Goal: Information Seeking & Learning: Learn about a topic

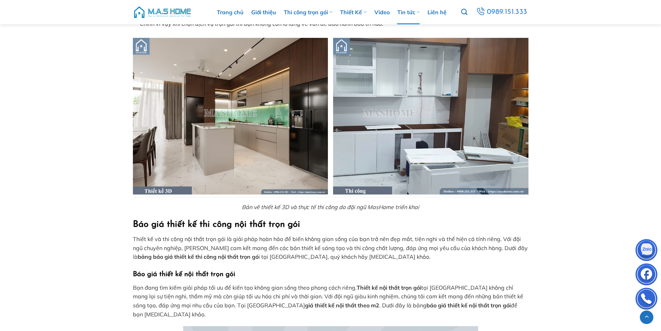
scroll to position [481, 0]
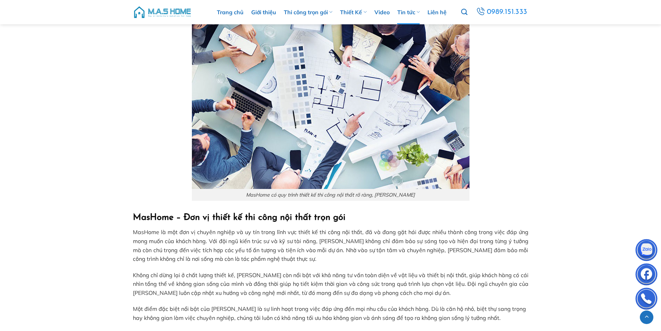
scroll to position [1904, 0]
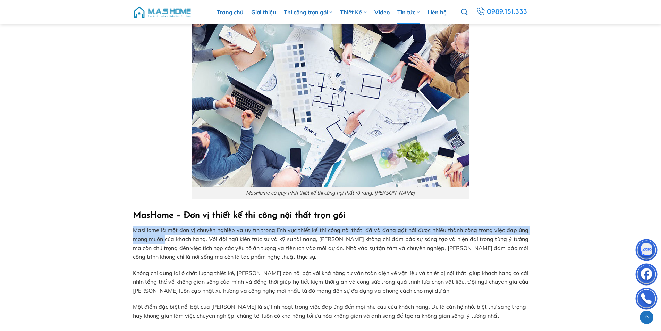
drag, startPoint x: 140, startPoint y: 208, endPoint x: 240, endPoint y: 228, distance: 101.9
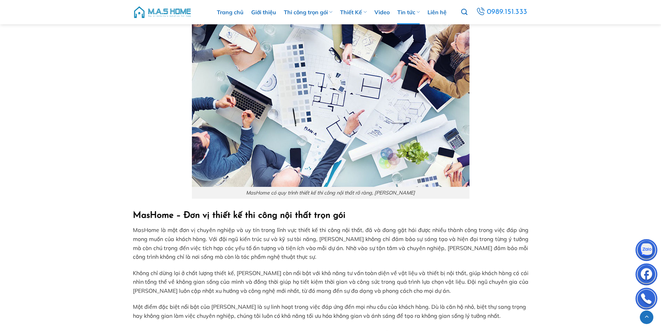
click at [276, 269] on span "Không chỉ dừng lại ở chất lượng thiết kế, [PERSON_NAME] còn nổi bật với khả năn…" at bounding box center [331, 281] width 396 height 25
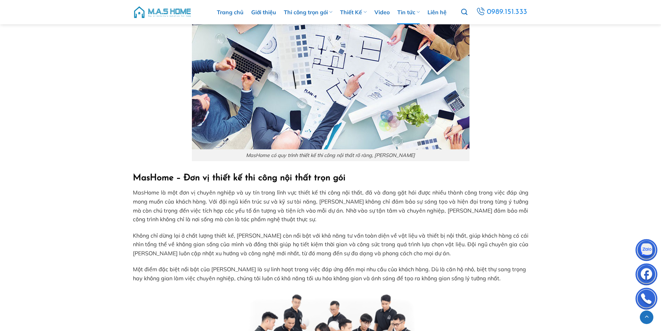
scroll to position [2008, 0]
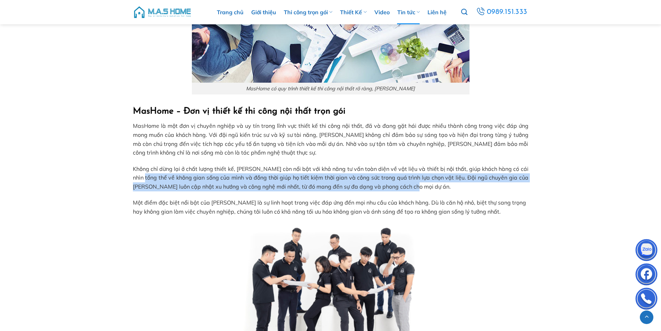
drag, startPoint x: 149, startPoint y: 148, endPoint x: 459, endPoint y: 161, distance: 311.1
click at [457, 165] on p "Không chỉ dừng lại ở chất lượng thiết kế, MasHome còn nổi bật với khả năng tư v…" at bounding box center [331, 178] width 396 height 27
click at [526, 165] on p "Không chỉ dừng lại ở chất lượng thiết kế, MasHome còn nổi bật với khả năng tư v…" at bounding box center [331, 178] width 396 height 27
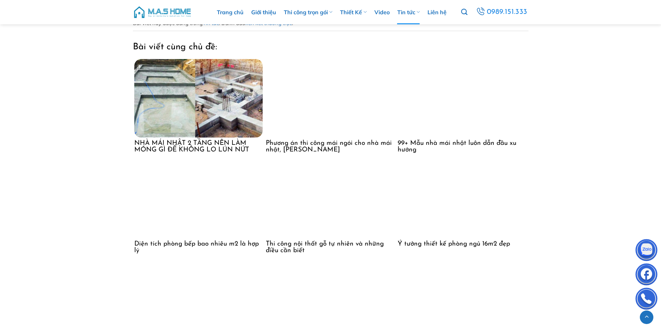
scroll to position [3814, 0]
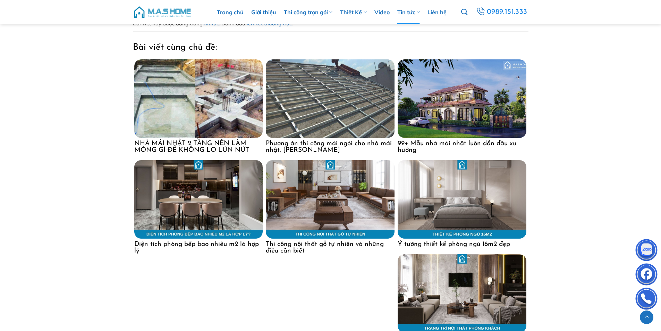
click at [337, 172] on img at bounding box center [330, 199] width 129 height 78
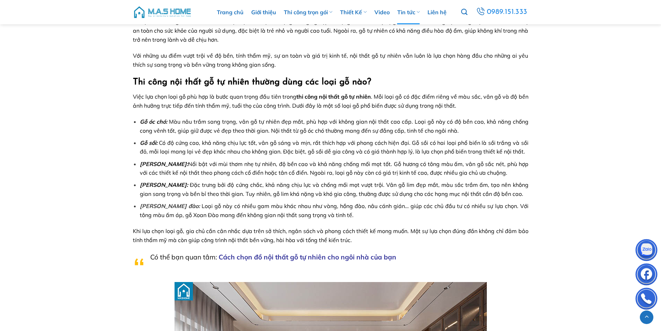
scroll to position [868, 0]
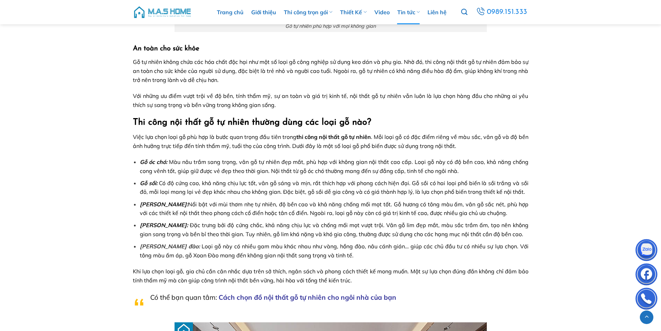
click at [474, 143] on p "Việc lựa chọn loại gỗ phù hợp là bước quan trọng đầu tiên trong thi công nội th…" at bounding box center [331, 142] width 396 height 18
click at [474, 145] on p "Việc lựa chọn loại gỗ phù hợp là bước quan trọng đầu tiên trong thi công nội th…" at bounding box center [331, 142] width 396 height 18
click at [462, 145] on p "Việc lựa chọn loại gỗ phù hợp là bước quan trọng đầu tiên trong thi công nội th…" at bounding box center [331, 142] width 396 height 18
click at [461, 145] on p "Việc lựa chọn loại gỗ phù hợp là bước quan trọng đầu tiên trong thi công nội th…" at bounding box center [331, 142] width 396 height 18
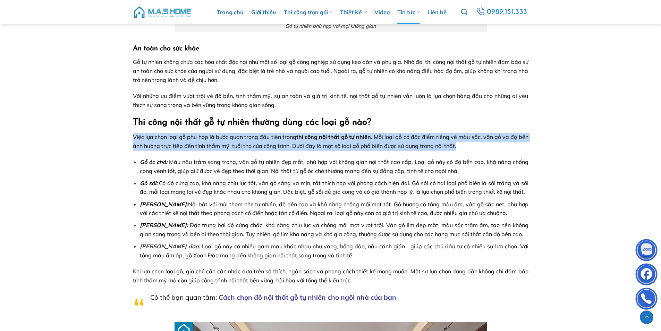
click at [461, 145] on p "Việc lựa chọn loại gỗ phù hợp là bước quan trọng đầu tiên trong thi công nội th…" at bounding box center [331, 142] width 396 height 18
click at [468, 150] on p "Việc lựa chọn loại gỗ phù hợp là bước quan trọng đầu tiên trong thi công nội th…" at bounding box center [331, 142] width 396 height 18
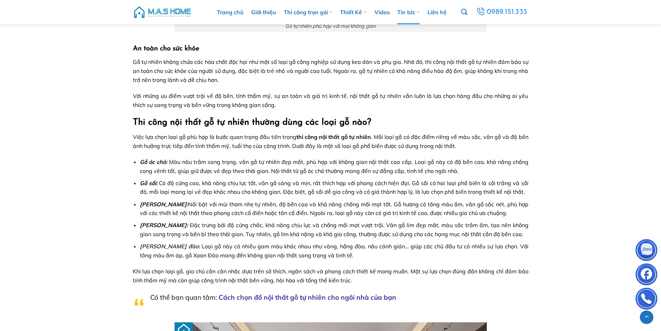
click at [468, 150] on p "Việc lựa chọn loại gỗ phù hợp là bước quan trọng đầu tiên trong thi công nội th…" at bounding box center [331, 142] width 396 height 18
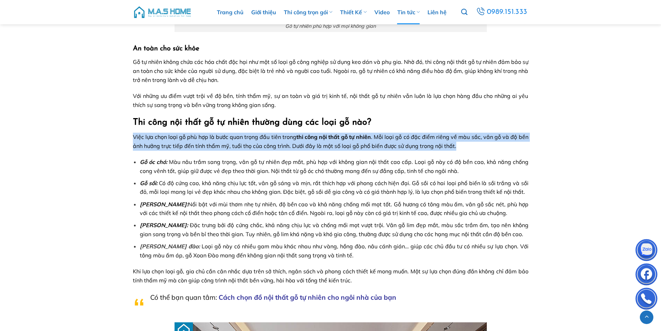
click at [468, 150] on p "Việc lựa chọn loại gỗ phù hợp là bước quan trọng đầu tiên trong thi công nội th…" at bounding box center [331, 142] width 396 height 18
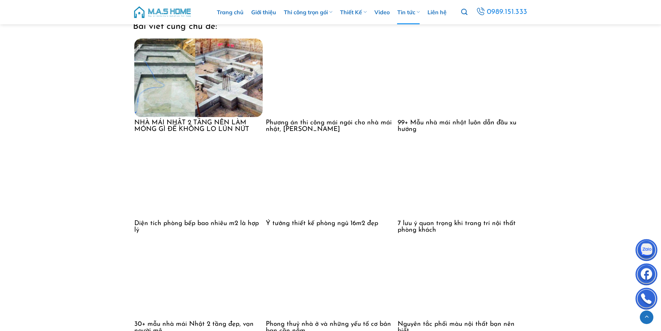
scroll to position [1806, 0]
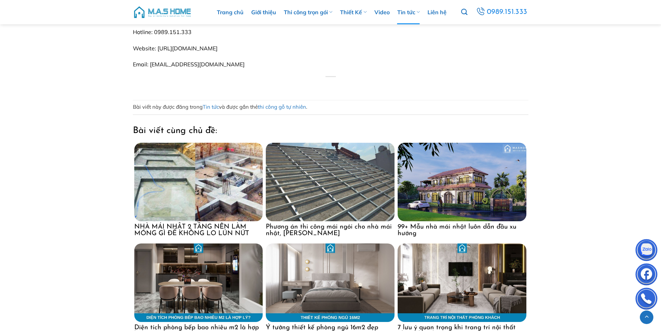
click at [204, 279] on img at bounding box center [198, 282] width 129 height 78
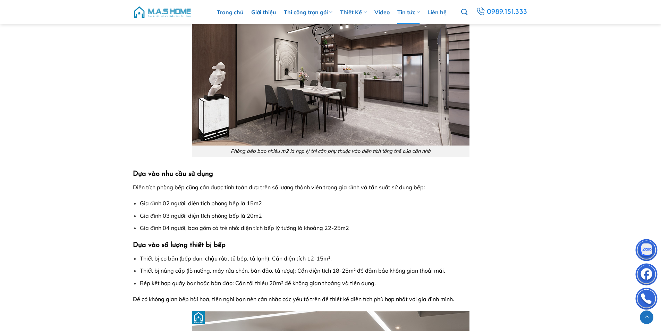
scroll to position [521, 0]
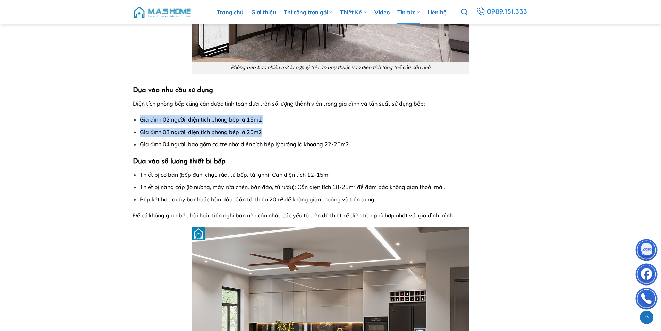
drag, startPoint x: 134, startPoint y: 117, endPoint x: 418, endPoint y: 132, distance: 284.5
click at [418, 132] on ul "Gia đình 02 người: diện tích phòng bếp là 15m2 Gia đình 03 người: diện tích phò…" at bounding box center [331, 131] width 396 height 33
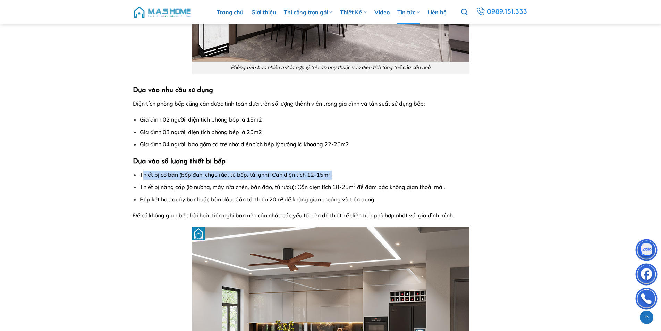
drag, startPoint x: 142, startPoint y: 174, endPoint x: 457, endPoint y: 170, distance: 315.0
click at [443, 174] on li "Thiết bị cơ bản (bếp đun, chậu rửa, tủ bếp, tủ lạnh): Cần diện tích 12-15m²." at bounding box center [334, 174] width 389 height 9
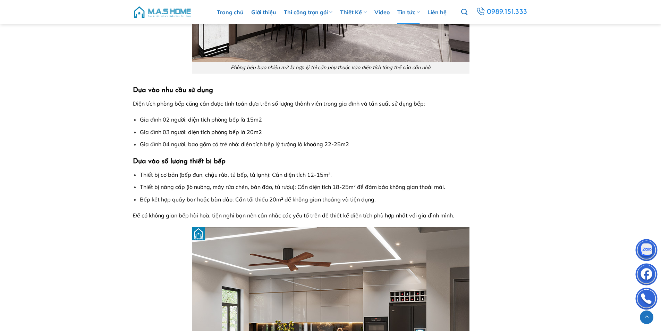
click at [422, 166] on h3 "Dựa vào số lượng thiết bị bếp" at bounding box center [331, 161] width 396 height 11
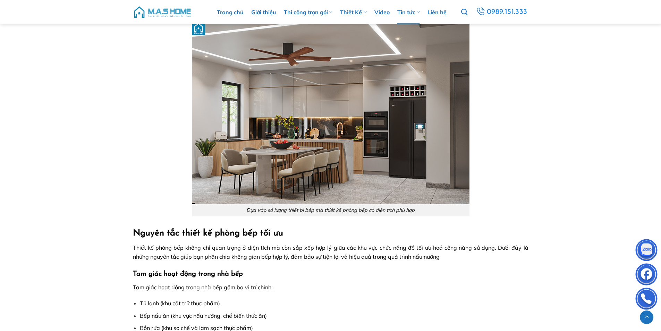
scroll to position [729, 0]
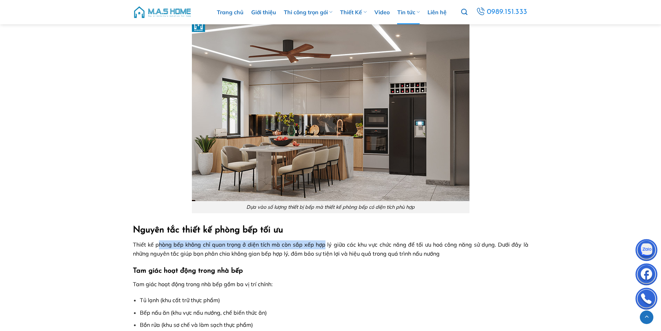
drag, startPoint x: 158, startPoint y: 248, endPoint x: 325, endPoint y: 242, distance: 166.8
click at [324, 242] on span "Thiết kế phòng bếp không chỉ quan trọng ở diện tích mà còn sắp xếp hợp lý giữa …" at bounding box center [331, 249] width 396 height 16
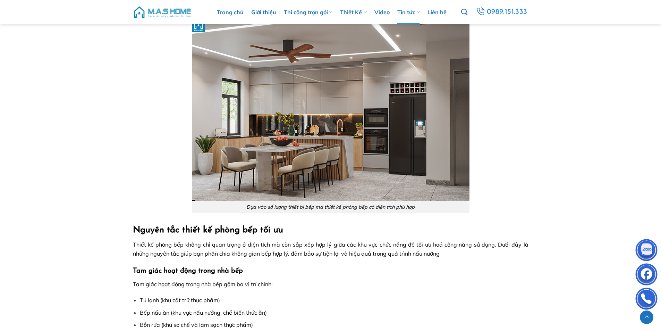
drag, startPoint x: 399, startPoint y: 284, endPoint x: 396, endPoint y: 275, distance: 9.6
click at [397, 283] on p "Tam giác hoạt động trong nhà bếp gồm ba vị trí chính:" at bounding box center [331, 284] width 396 height 9
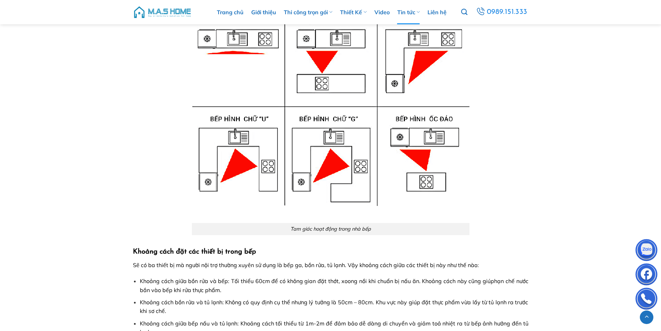
scroll to position [1146, 0]
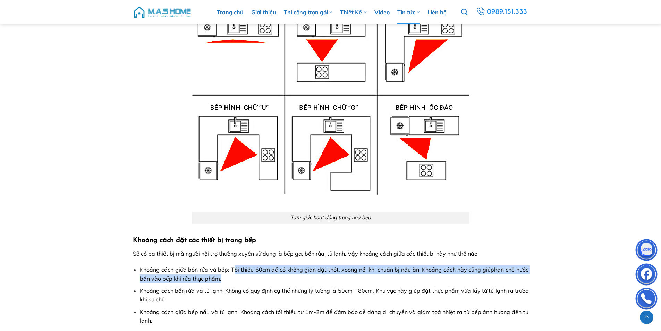
drag, startPoint x: 233, startPoint y: 271, endPoint x: 418, endPoint y: 278, distance: 185.6
click at [416, 278] on li "Khoảng cách giữa bồn rửa và bếp: Tối thiểu 60cm để có không gian đặt thớt, xoon…" at bounding box center [334, 274] width 389 height 18
click at [452, 276] on li "Khoảng cách giữa bồn rửa và bếp: Tối thiểu 60cm để có không gian đặt thớt, xoon…" at bounding box center [334, 274] width 389 height 18
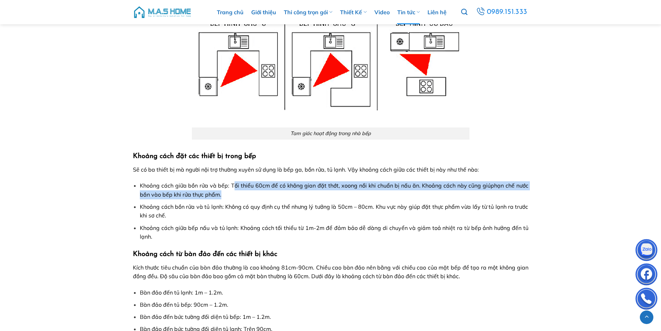
scroll to position [1250, 0]
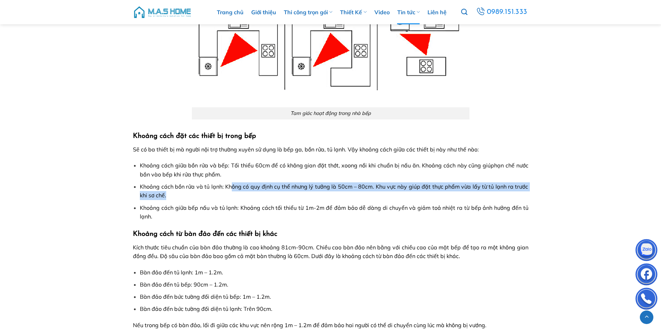
drag, startPoint x: 249, startPoint y: 192, endPoint x: 426, endPoint y: 194, distance: 177.8
click at [426, 194] on li "Khoảng cách bồn rửa và tủ lạnh: Không có quy định cụ thể nhưng lý tưởng là 50cm…" at bounding box center [334, 191] width 389 height 18
click at [488, 190] on span "Khoảng cách bồn rửa và tủ lạnh: Không có quy định cụ thể nhưng lý tưởng là 50cm…" at bounding box center [334, 191] width 389 height 16
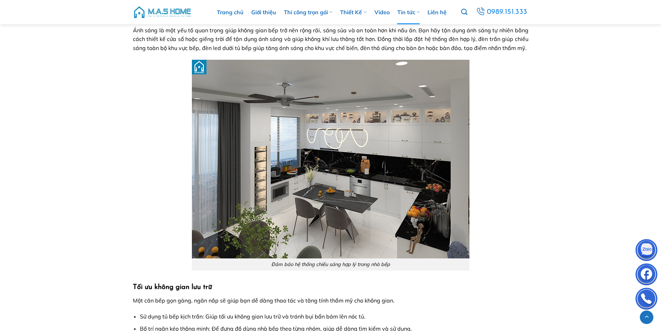
scroll to position [1945, 0]
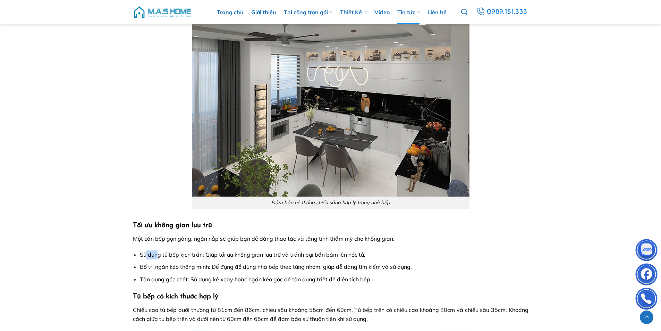
drag, startPoint x: 145, startPoint y: 243, endPoint x: 185, endPoint y: 246, distance: 39.7
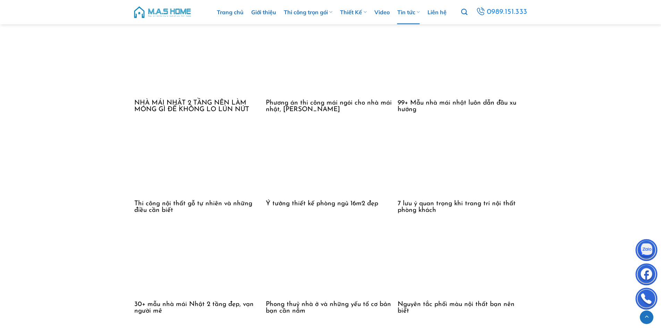
scroll to position [2778, 0]
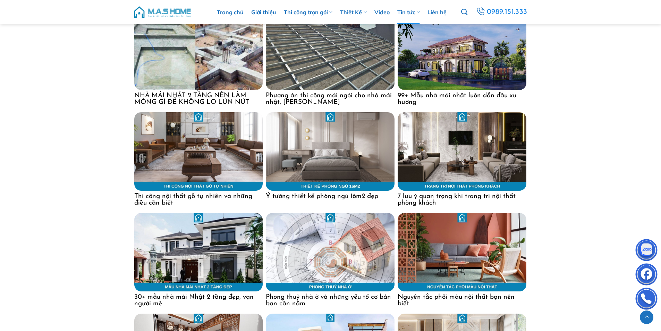
click at [351, 267] on img at bounding box center [330, 252] width 129 height 78
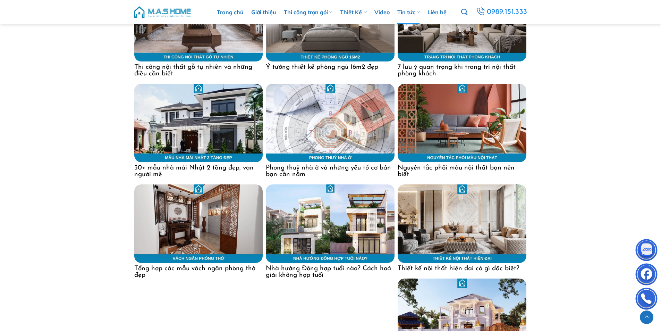
scroll to position [2943, 0]
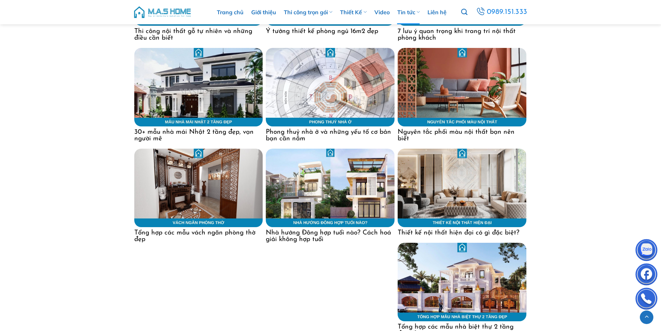
click at [351, 98] on img at bounding box center [330, 87] width 129 height 78
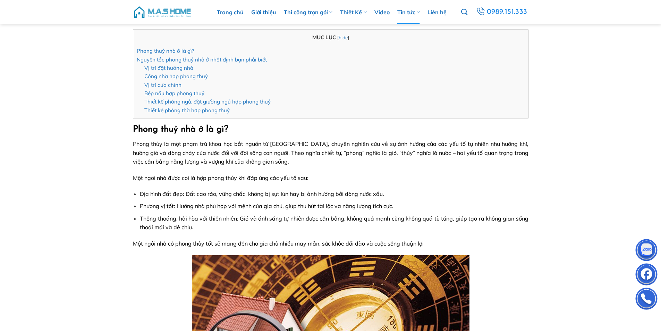
scroll to position [139, 0]
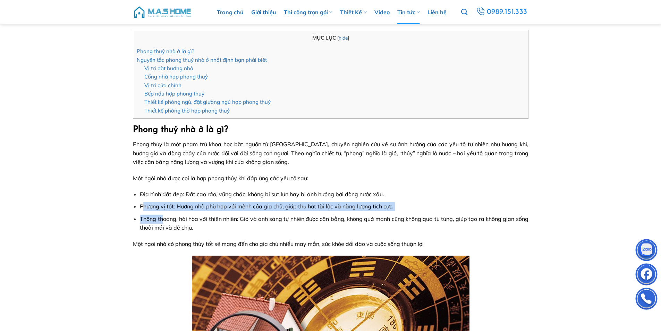
drag, startPoint x: 145, startPoint y: 210, endPoint x: 181, endPoint y: 211, distance: 36.1
click at [167, 213] on ul "Địa hình đất đẹp: Đất cao ráo, vững chắc, không bị sụt lún hay bị ảnh hưởng bởi…" at bounding box center [331, 211] width 396 height 42
click at [439, 209] on li "Phương vị tốt: Hướng nhà phù hợp với mệnh của gia chủ, giúp thu hút tài lộc và …" at bounding box center [334, 206] width 389 height 9
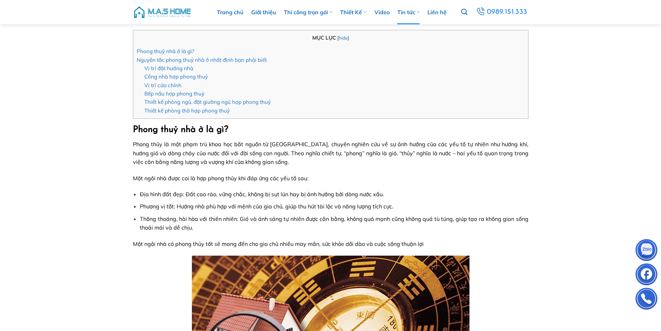
drag, startPoint x: 193, startPoint y: 254, endPoint x: 209, endPoint y: 249, distance: 16.7
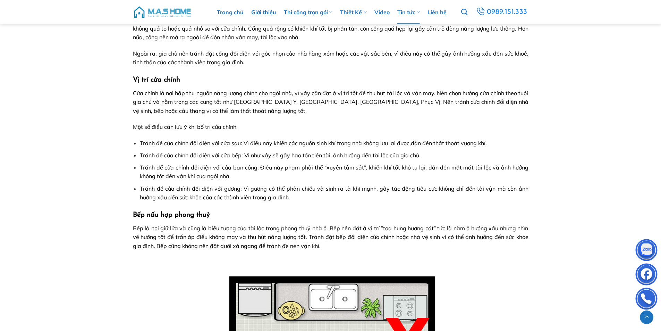
scroll to position [833, 0]
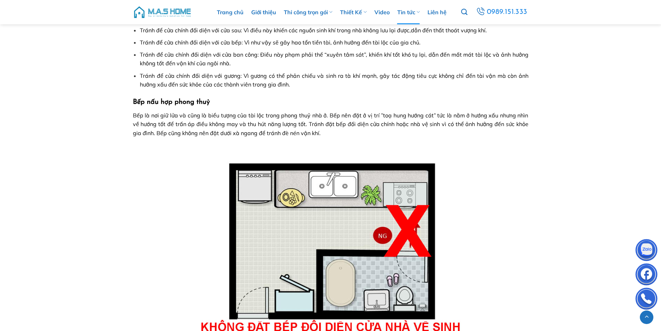
scroll to position [1076, 0]
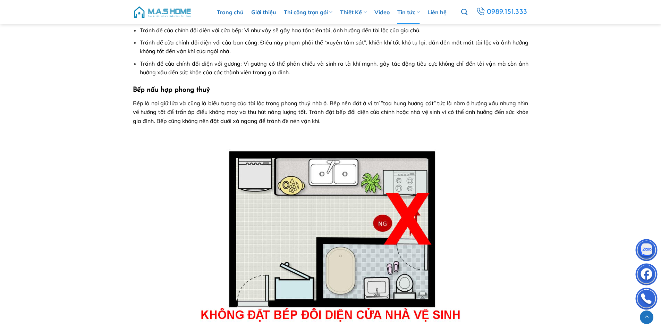
click at [327, 172] on img at bounding box center [331, 227] width 278 height 189
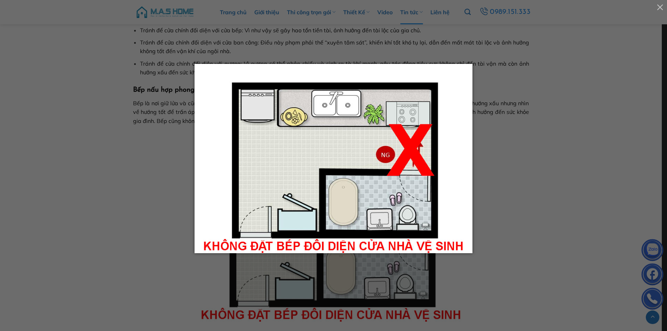
click at [587, 156] on div at bounding box center [333, 165] width 667 height 331
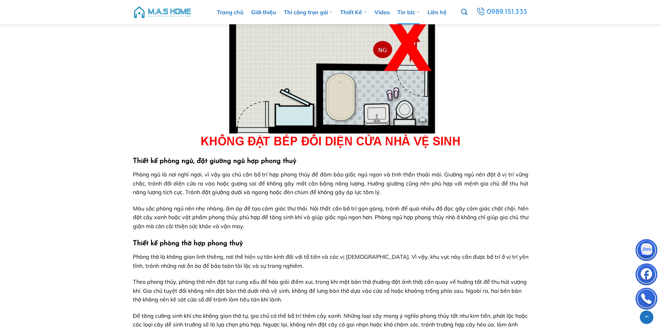
scroll to position [1146, 0]
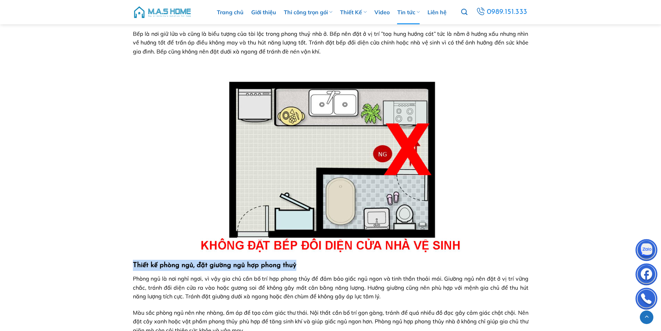
drag, startPoint x: 132, startPoint y: 265, endPoint x: 385, endPoint y: 269, distance: 253.5
click at [351, 266] on h3 "Thiết kế phòng ngủ, đặt giường ngủ hợp phong thuỷ" at bounding box center [331, 265] width 396 height 11
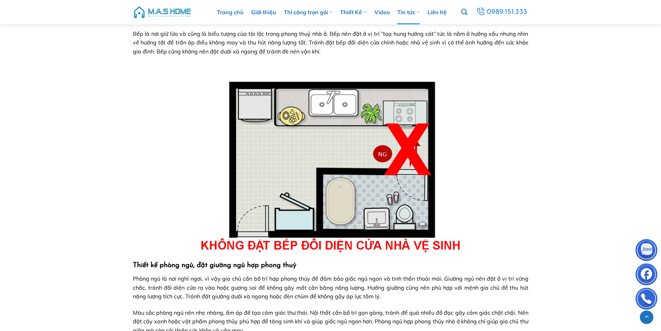
click at [351, 266] on h3 "Thiết kế phòng ngủ, đặt giường ngủ hợp phong thuỷ" at bounding box center [331, 265] width 396 height 11
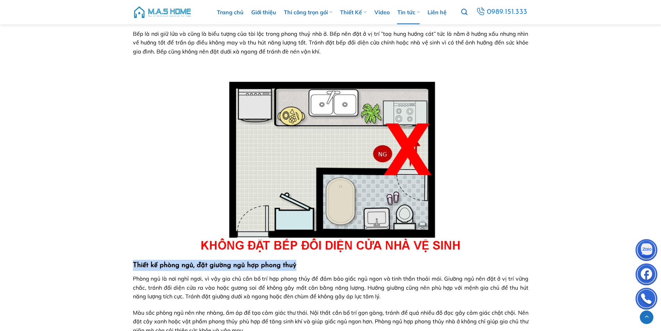
click at [351, 266] on h3 "Thiết kế phòng ngủ, đặt giường ngủ hợp phong thuỷ" at bounding box center [331, 265] width 396 height 11
click at [518, 243] on link at bounding box center [331, 157] width 396 height 189
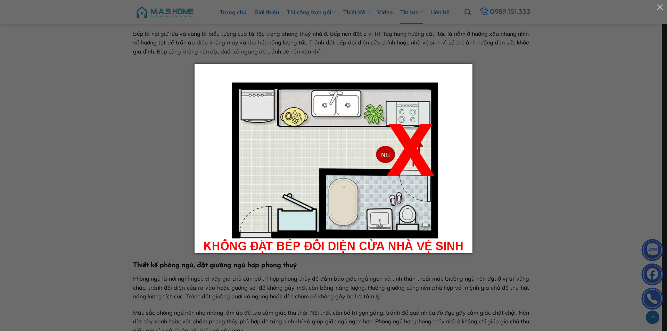
drag, startPoint x: 545, startPoint y: 219, endPoint x: 515, endPoint y: 223, distance: 30.1
click at [543, 219] on div at bounding box center [333, 165] width 667 height 331
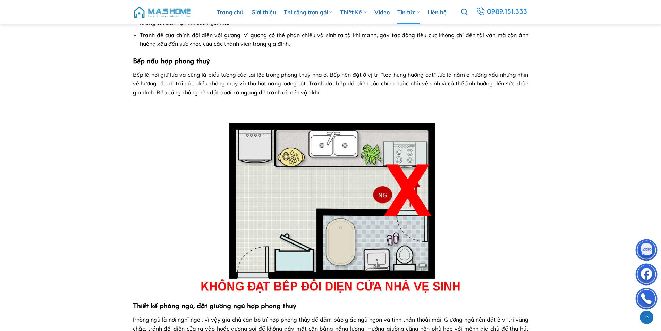
scroll to position [1042, 0]
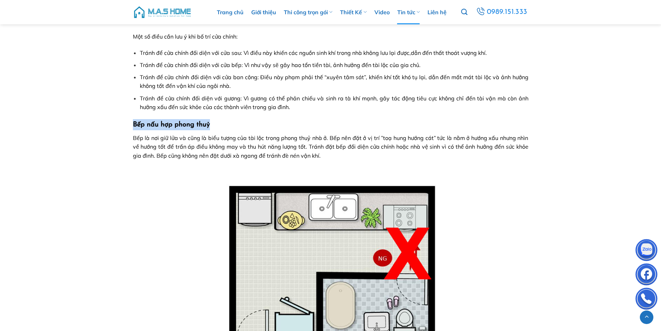
drag, startPoint x: 216, startPoint y: 123, endPoint x: 31, endPoint y: 123, distance: 185.4
click at [228, 122] on h3 "Bếp nấu hợp phong thuỷ" at bounding box center [331, 124] width 396 height 11
click at [227, 126] on h3 "Bếp nấu hợp phong thuỷ" at bounding box center [331, 124] width 396 height 11
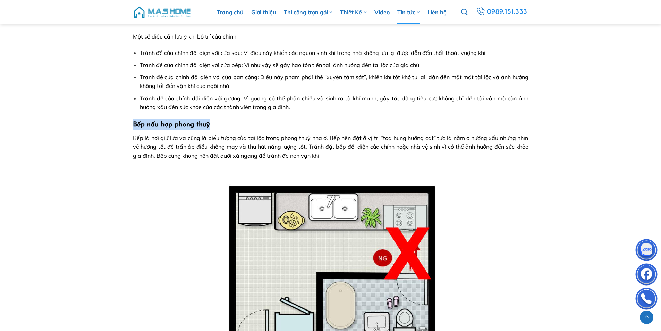
click at [227, 126] on h3 "Bếp nấu hợp phong thuỷ" at bounding box center [331, 124] width 396 height 11
click at [214, 124] on h3 "Bếp nấu hợp phong thuỷ" at bounding box center [331, 124] width 396 height 11
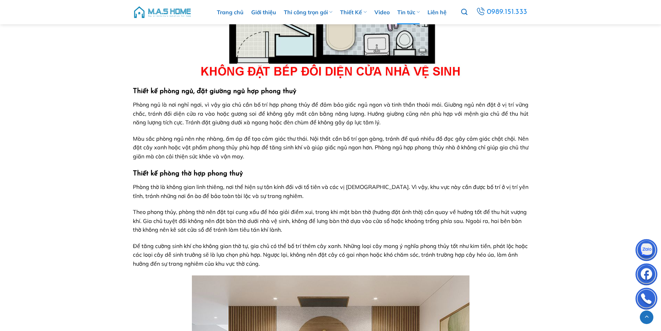
scroll to position [1320, 0]
drag, startPoint x: 250, startPoint y: 174, endPoint x: 143, endPoint y: 177, distance: 107.0
click at [155, 179] on h3 "Thiết kế phòng thờ hợp phong thuỷ" at bounding box center [331, 173] width 396 height 11
drag, startPoint x: 141, startPoint y: 176, endPoint x: 125, endPoint y: 174, distance: 16.1
click at [140, 176] on strong "Thiết kế phòng thờ hợp phong thuỷ" at bounding box center [188, 173] width 110 height 7
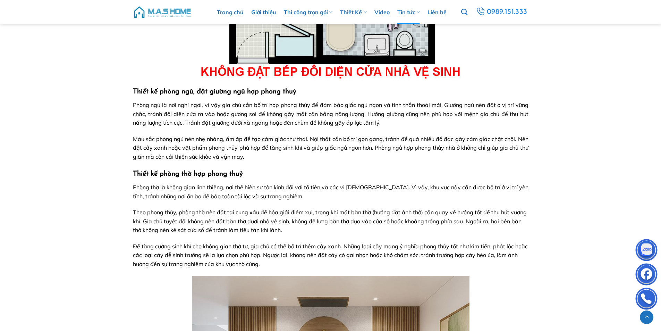
click at [123, 173] on div "Trang chủ » Phong thuỷ nhà ở và những yếu tố cơ bản bạn cần nắm Phong thuỷ nhà …" at bounding box center [330, 231] width 661 height 2831
drag, startPoint x: 134, startPoint y: 172, endPoint x: 284, endPoint y: 166, distance: 150.5
click at [263, 170] on h3 "Thiết kế phòng thờ hợp phong thuỷ" at bounding box center [331, 173] width 396 height 11
drag, startPoint x: 291, startPoint y: 173, endPoint x: 224, endPoint y: 175, distance: 67.4
click at [291, 173] on h3 "Thiết kế phòng thờ hợp phong thuỷ" at bounding box center [331, 173] width 396 height 11
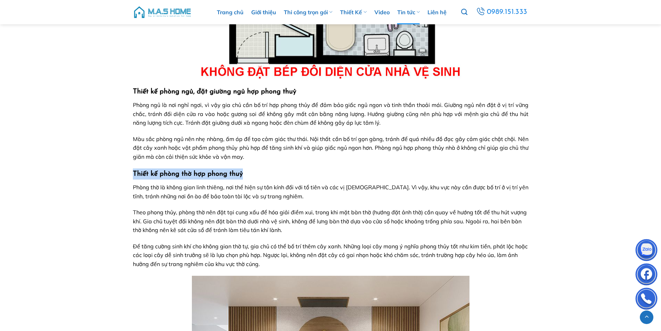
click at [260, 175] on h3 "Thiết kế phòng thờ hợp phong thuỷ" at bounding box center [331, 173] width 396 height 11
drag, startPoint x: 260, startPoint y: 175, endPoint x: 254, endPoint y: 175, distance: 5.6
click at [259, 175] on h3 "Thiết kế phòng thờ hợp phong thuỷ" at bounding box center [331, 173] width 396 height 11
click at [251, 175] on h3 "Thiết kế phòng thờ hợp phong thuỷ" at bounding box center [331, 173] width 396 height 11
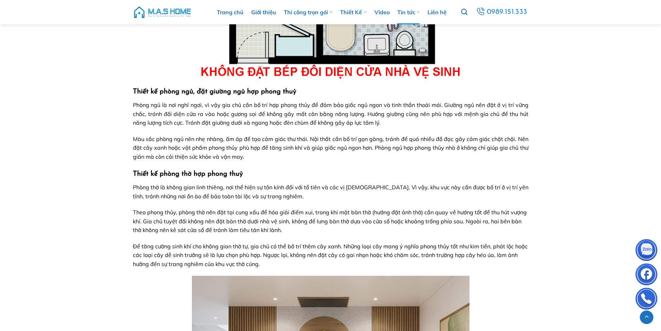
click at [251, 175] on h3 "Thiết kế phòng thờ hợp phong thuỷ" at bounding box center [331, 173] width 396 height 11
click at [298, 93] on h3 "Thiết kế phòng ngủ, đặt giường ngủ hợp phong thuỷ" at bounding box center [331, 91] width 396 height 11
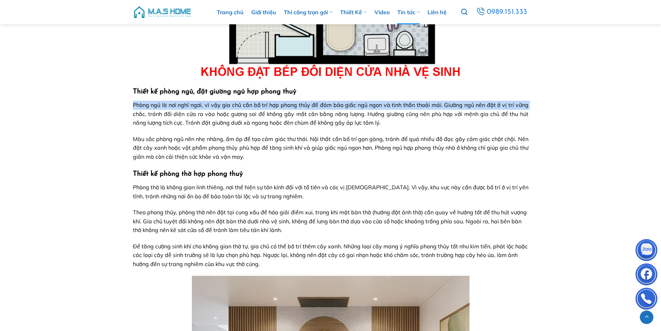
drag, startPoint x: 292, startPoint y: 93, endPoint x: 47, endPoint y: 110, distance: 246.4
click at [47, 110] on div "Trang chủ » Phong thuỷ nhà ở và những yếu tố cơ bản bạn cần nắm Phong thuỷ nhà …" at bounding box center [330, 231] width 661 height 2831
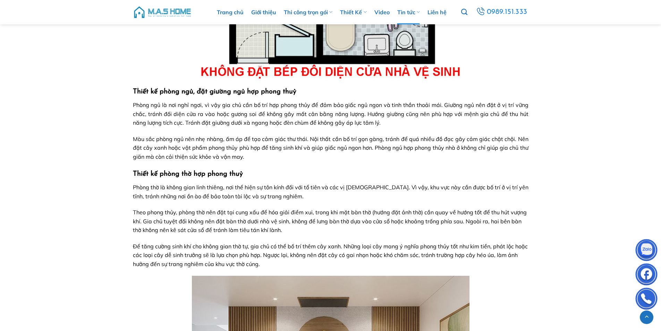
drag, startPoint x: 164, startPoint y: 82, endPoint x: 160, endPoint y: 88, distance: 6.7
click at [160, 89] on strong "Thiết kế phòng ngủ, đặt giường ngủ hợp phong thuỷ" at bounding box center [215, 91] width 164 height 7
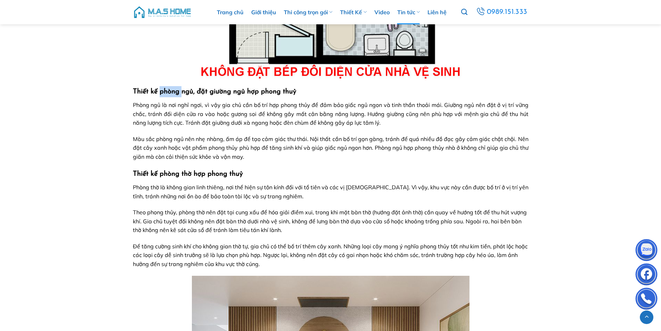
click at [182, 91] on strong "Thiết kế phòng ngủ, đặt giường ngủ hợp phong thuỷ" at bounding box center [215, 91] width 164 height 7
drag, startPoint x: 301, startPoint y: 91, endPoint x: 98, endPoint y: 94, distance: 203.5
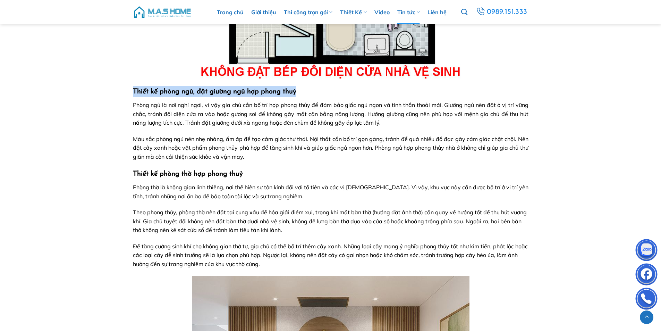
click at [98, 94] on div "Trang chủ » Phong thuỷ nhà ở và những yếu tố cơ bản bạn cần nắm Phong thuỷ nhà …" at bounding box center [330, 231] width 661 height 2831
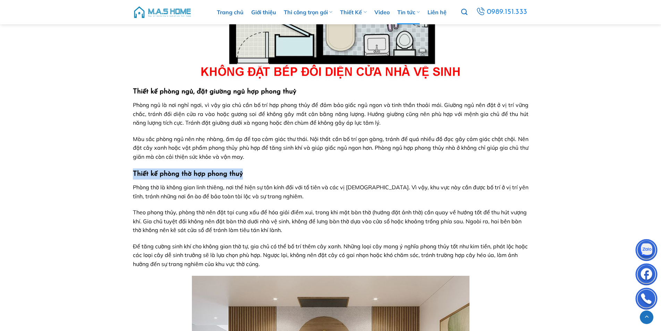
drag, startPoint x: 127, startPoint y: 171, endPoint x: 286, endPoint y: 171, distance: 159.0
click at [263, 171] on div "Trang chủ » Phong thuỷ nhà ở và những yếu tố cơ bản bạn cần nắm Phong thuỷ nhà …" at bounding box center [330, 231] width 661 height 2831
click at [296, 174] on h3 "Thiết kế phòng thờ hợp phong thuỷ" at bounding box center [331, 173] width 396 height 11
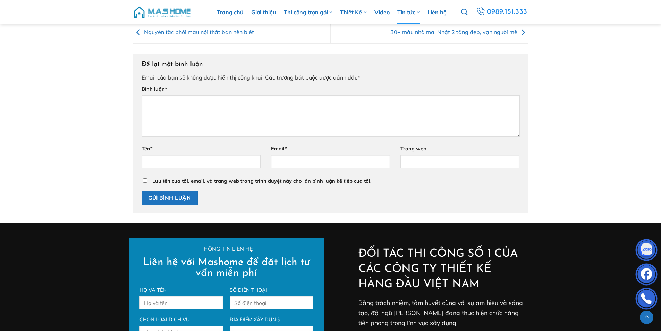
scroll to position [2952, 0]
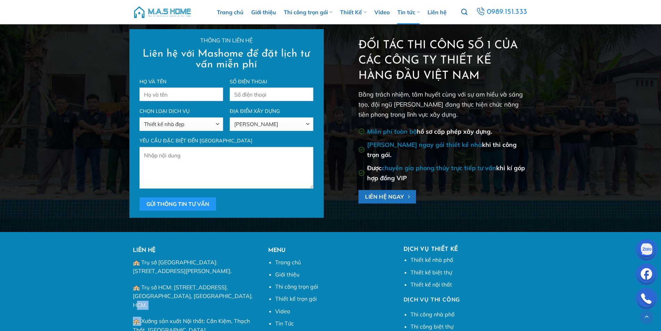
drag, startPoint x: 223, startPoint y: 298, endPoint x: 140, endPoint y: 296, distance: 83.0
click at [141, 299] on p "🏤 Trụ sở HCM: [STREET_ADDRESS]. [GEOGRAPHIC_DATA], [GEOGRAPHIC_DATA]. HCM." at bounding box center [195, 296] width 125 height 27
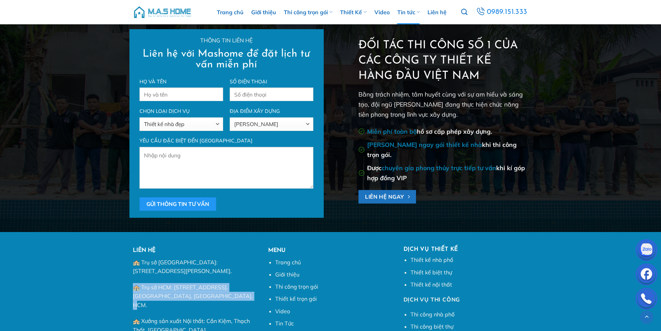
drag, startPoint x: 128, startPoint y: 286, endPoint x: 242, endPoint y: 294, distance: 114.2
click at [236, 294] on div "LIÊN HỆ 🏤 Trụ sở Hà Nội: Tầng 3, tòa nhà 619 Nguyễn Trãi, Thanh Xuân, Hà Nội. 🏤…" at bounding box center [195, 325] width 135 height 158
click at [261, 296] on div "LIÊN HỆ 🏤 Trụ sở Hà Nội: Tầng 3, tòa nhà 619 Nguyễn Trãi, Thanh Xuân, Hà Nội. 🏤…" at bounding box center [195, 325] width 135 height 158
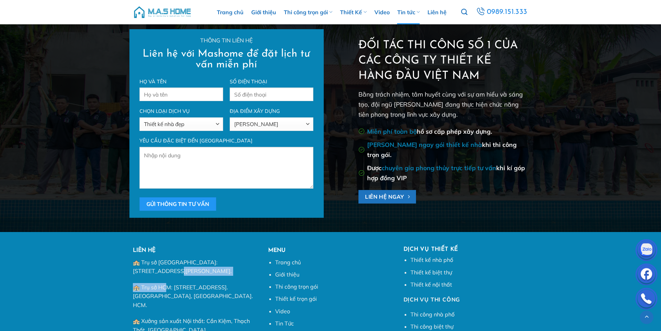
drag, startPoint x: 255, startPoint y: 260, endPoint x: 183, endPoint y: 278, distance: 74.0
click at [174, 280] on div "🏤 Trụ sở Hà Nội: Tầng 3, tòa nhà 619 Nguyễn Trãi, Thanh Xuân, Hà Nội. 🏤 Trụ sở …" at bounding box center [195, 312] width 125 height 109
click at [205, 271] on p "🏤 Trụ sở [GEOGRAPHIC_DATA]: [STREET_ADDRESS][PERSON_NAME]." at bounding box center [195, 267] width 125 height 18
drag, startPoint x: 205, startPoint y: 271, endPoint x: 120, endPoint y: 259, distance: 85.3
click at [120, 259] on div "LIÊN HỆ 🏤 Trụ sở Hà Nội: Tầng 3, tòa nhà 619 Nguyễn Trãi, Thanh Xuân, Hà Nội. 🏤…" at bounding box center [330, 325] width 661 height 158
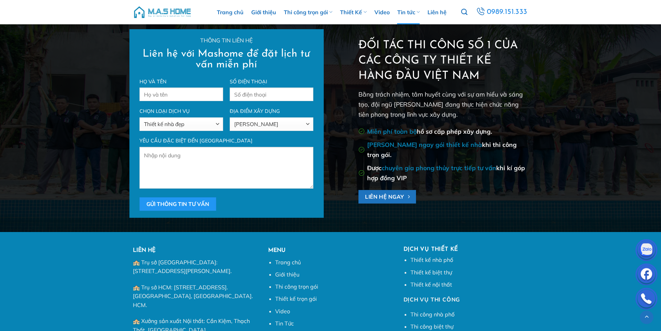
click at [141, 249] on strong "LIÊN HỆ" at bounding box center [144, 251] width 23 height 6
click at [185, 259] on p "🏤 Trụ sở [GEOGRAPHIC_DATA]: [STREET_ADDRESS][PERSON_NAME]." at bounding box center [195, 267] width 125 height 18
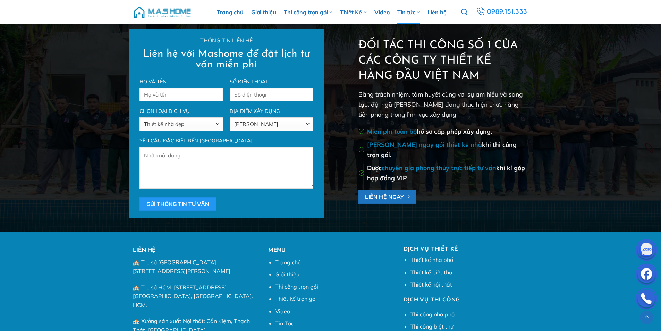
click at [187, 261] on p "🏤 Trụ sở [GEOGRAPHIC_DATA]: [STREET_ADDRESS][PERSON_NAME]." at bounding box center [195, 267] width 125 height 18
click at [188, 262] on p "🏤 Trụ sở [GEOGRAPHIC_DATA]: [STREET_ADDRESS][PERSON_NAME]." at bounding box center [195, 267] width 125 height 18
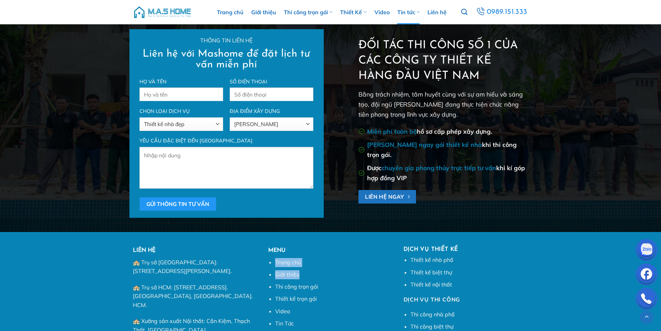
drag, startPoint x: 265, startPoint y: 261, endPoint x: 338, endPoint y: 270, distance: 73.8
click at [338, 270] on div "MENU Trang chủ Giới thiệu Thi công trọn gói Thiết kế trọn gói Video Tin Tức Liê…" at bounding box center [330, 325] width 135 height 158
click at [332, 271] on li "Giới thiệu" at bounding box center [334, 274] width 118 height 9
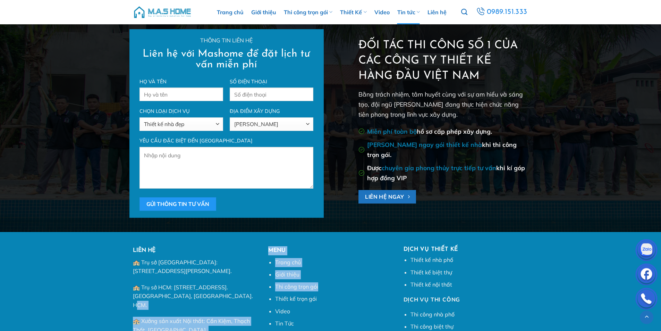
drag, startPoint x: 324, startPoint y: 288, endPoint x: 242, endPoint y: 296, distance: 81.6
click at [239, 296] on div "LIÊN HỆ 🏤 Trụ sở Hà Nội: Tầng 3, tòa nhà 619 Nguyễn Trãi, Thanh Xuân, Hà Nội. 🏤…" at bounding box center [331, 325] width 406 height 158
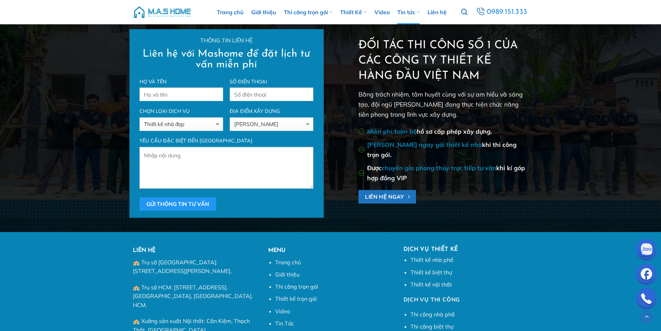
click at [332, 295] on li "Thiết kế trọn gói" at bounding box center [334, 298] width 118 height 9
drag, startPoint x: 133, startPoint y: 312, endPoint x: 193, endPoint y: 323, distance: 61.7
click at [193, 323] on p "🏤 Xưởng sản xuất Nội thất: Cần Kiệm, Thạch Thất, [GEOGRAPHIC_DATA]." at bounding box center [195, 326] width 125 height 18
click at [197, 323] on p "🏤 Xưởng sản xuất Nội thất: Cần Kiệm, Thạch Thất, [GEOGRAPHIC_DATA]." at bounding box center [195, 326] width 125 height 18
drag, startPoint x: 129, startPoint y: 284, endPoint x: 242, endPoint y: 292, distance: 113.9
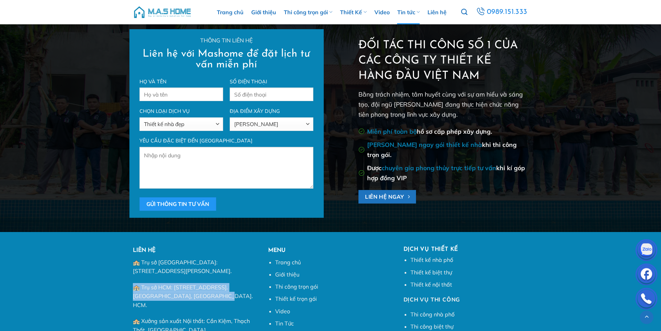
click at [207, 292] on div "LIÊN HỆ 🏤 Trụ sở Hà Nội: Tầng 3, tòa nhà 619 Nguyễn Trãi, Thanh Xuân, Hà Nội. 🏤…" at bounding box center [195, 325] width 135 height 158
click at [240, 298] on p "🏤 Trụ sở HCM: [STREET_ADDRESS]. [GEOGRAPHIC_DATA], [GEOGRAPHIC_DATA]. HCM." at bounding box center [195, 296] width 125 height 27
drag, startPoint x: 238, startPoint y: 299, endPoint x: 234, endPoint y: 299, distance: 4.2
click at [237, 299] on p "🏤 Trụ sở HCM: [STREET_ADDRESS]. [GEOGRAPHIC_DATA], [GEOGRAPHIC_DATA]. HCM." at bounding box center [195, 296] width 125 height 27
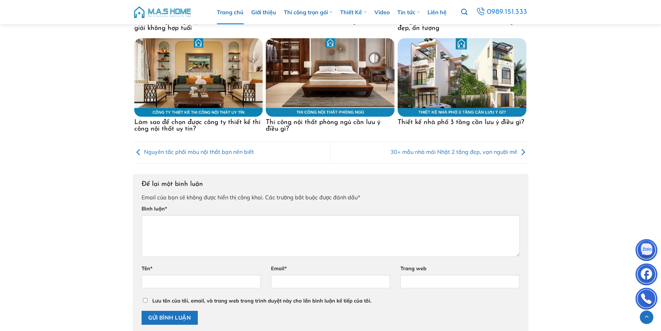
scroll to position [2570, 0]
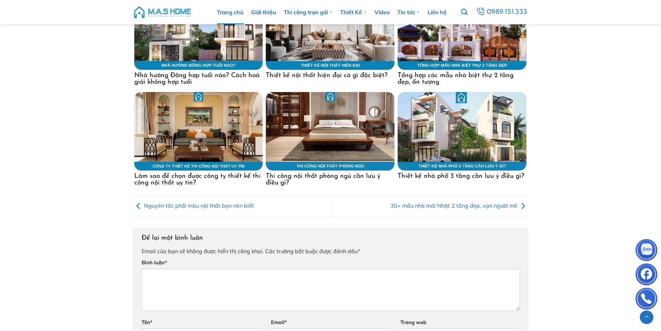
click at [238, 12] on link "Trang chủ" at bounding box center [230, 12] width 27 height 24
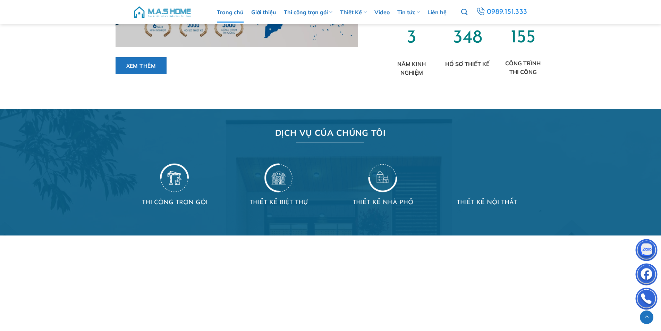
scroll to position [625, 0]
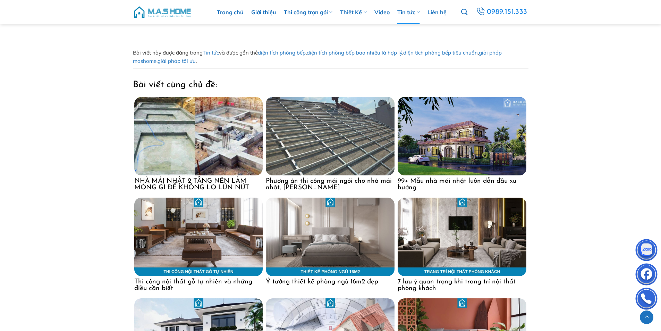
scroll to position [2804, 0]
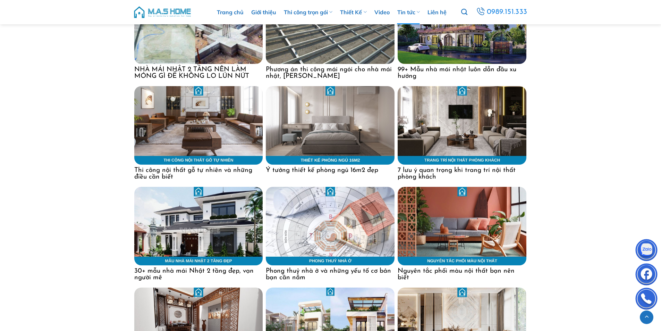
click at [335, 138] on img at bounding box center [330, 125] width 129 height 78
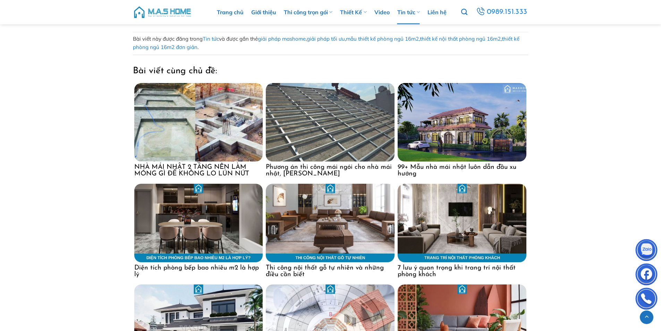
scroll to position [2986, 0]
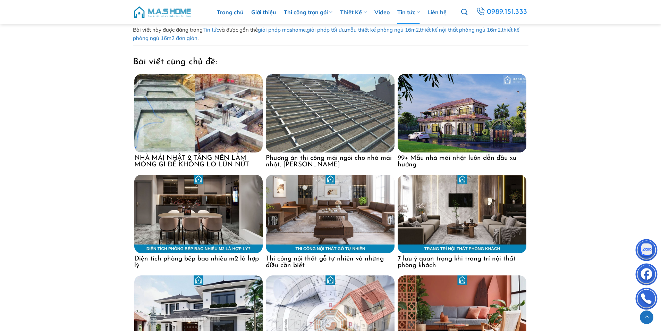
click at [495, 224] on img at bounding box center [462, 214] width 129 height 78
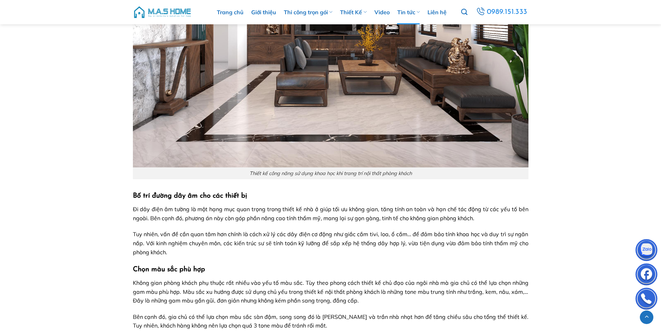
scroll to position [625, 0]
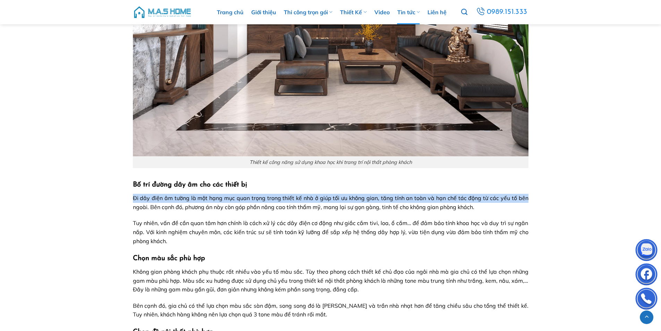
drag, startPoint x: 130, startPoint y: 195, endPoint x: 666, endPoint y: 159, distance: 538.1
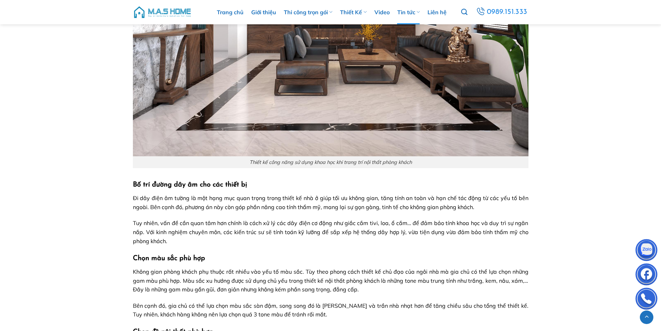
drag, startPoint x: 134, startPoint y: 230, endPoint x: 501, endPoint y: 222, distance: 366.8
click at [497, 222] on span "Tuy nhiên, vấn đề cần quan tâm hơn chính là cách xử lý các dây điện cơ động như…" at bounding box center [331, 231] width 396 height 25
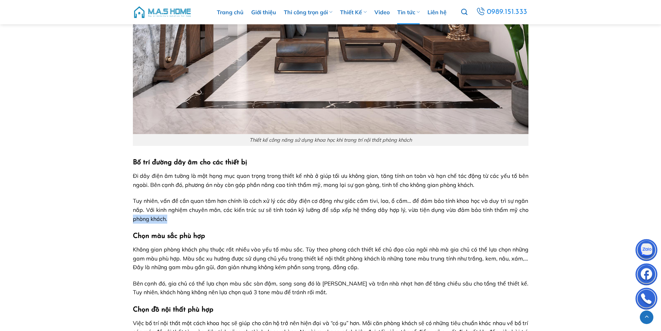
scroll to position [660, 0]
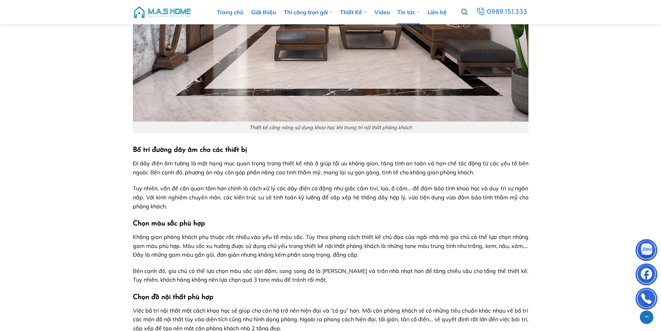
click at [246, 226] on h3 "Chọn màu sắc phù hợp" at bounding box center [331, 223] width 396 height 11
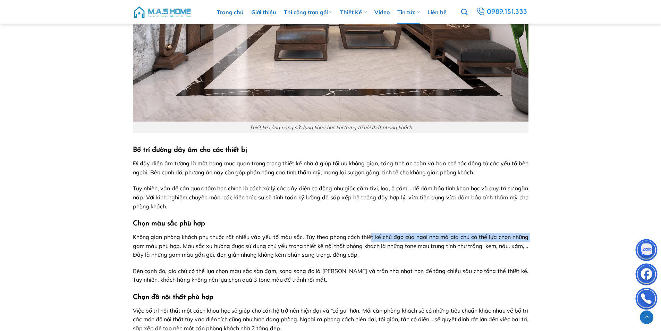
drag, startPoint x: 133, startPoint y: 241, endPoint x: 666, endPoint y: 241, distance: 533.7
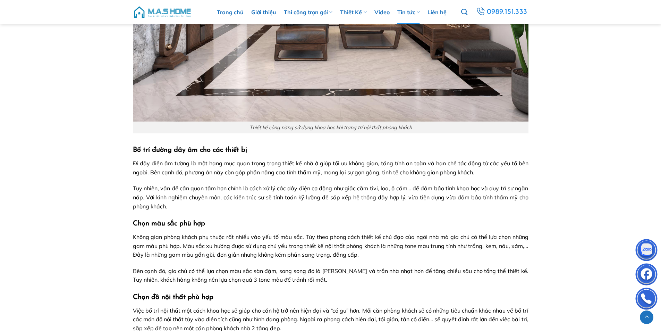
click at [353, 257] on span "Không gian phòng khách phụ thuộc rất nhiều vào yếu tố màu sắc. Tùy theo phong c…" at bounding box center [331, 245] width 396 height 25
click at [353, 256] on span "Không gian phòng khách phụ thuộc rất nhiều vào yếu tố màu sắc. Tùy theo phong c…" at bounding box center [331, 245] width 396 height 25
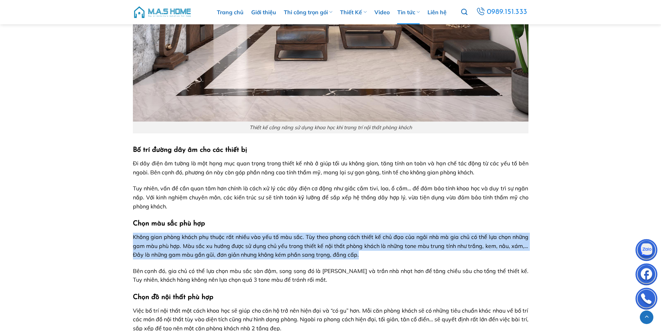
click at [353, 256] on span "Không gian phòng khách phụ thuộc rất nhiều vào yếu tố màu sắc. Tùy theo phong c…" at bounding box center [331, 245] width 396 height 25
click at [371, 256] on p "Không gian phòng khách phụ thuộc rất nhiều vào yếu tố màu sắc. Tùy theo phong c…" at bounding box center [331, 246] width 396 height 27
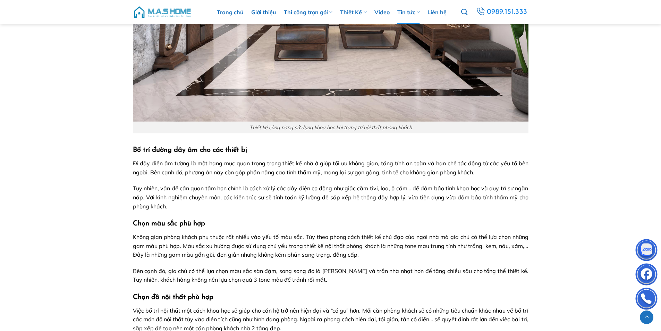
click at [375, 292] on h3 "Chọn đồ nội thất phù hợp" at bounding box center [331, 297] width 396 height 11
click at [214, 298] on strong "Chọn đồ nội thất phù hợp" at bounding box center [173, 297] width 81 height 7
click at [259, 300] on h3 "Chọn đồ nội thất phù hợp" at bounding box center [331, 297] width 396 height 11
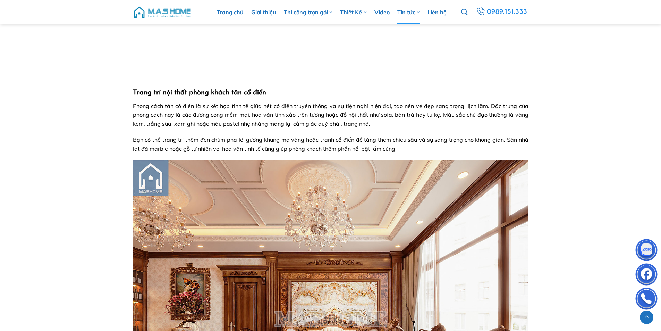
scroll to position [2778, 0]
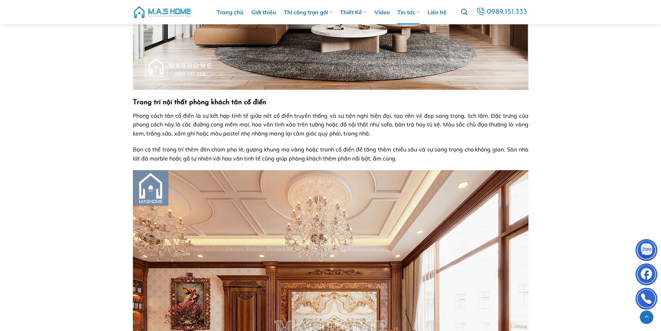
click at [269, 100] on h3 "Trang trí nội thất phòng khách tân cổ điển" at bounding box center [331, 102] width 396 height 11
click at [271, 105] on h3 "Trang trí nội thất phòng khách tân cổ điển" at bounding box center [331, 102] width 396 height 11
click at [271, 106] on h3 "Trang trí nội thất phòng khách tân cổ điển" at bounding box center [331, 102] width 396 height 11
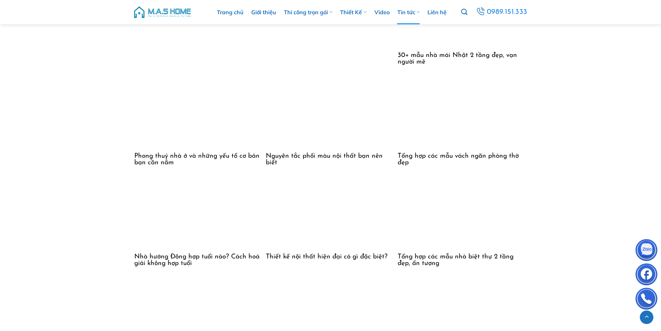
scroll to position [4236, 0]
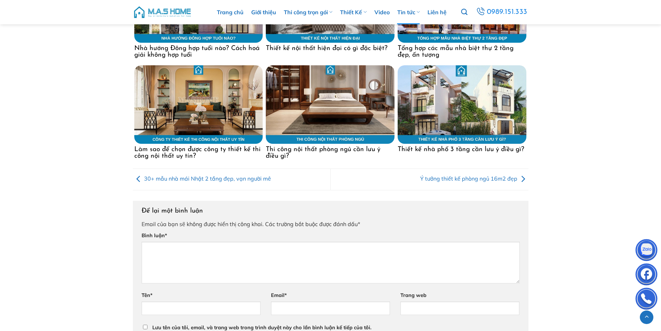
click at [485, 124] on img at bounding box center [462, 104] width 129 height 78
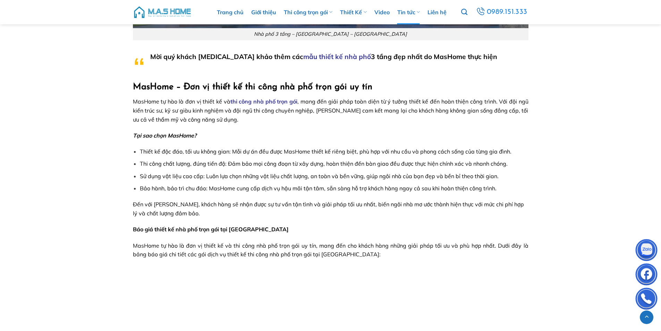
scroll to position [4723, 0]
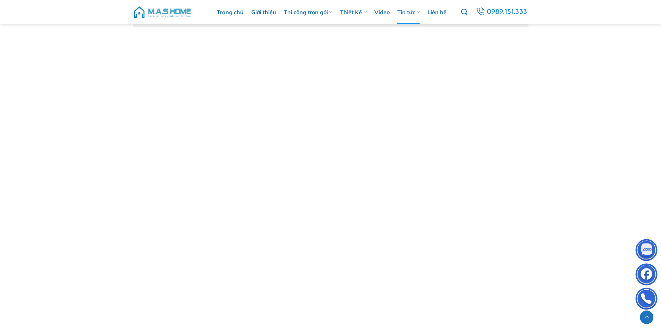
scroll to position [1833, 0]
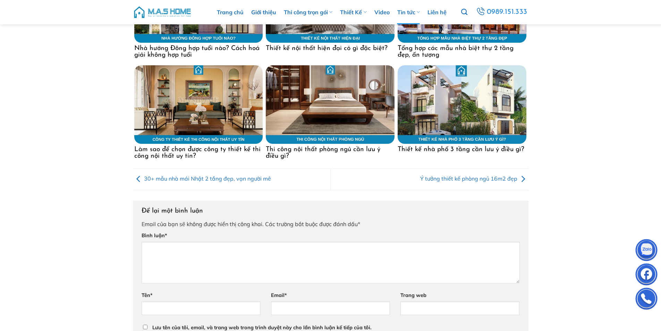
click at [469, 180] on link "Ý tưởng thiết kế phòng ngủ 16m2 đẹp" at bounding box center [475, 178] width 108 height 7
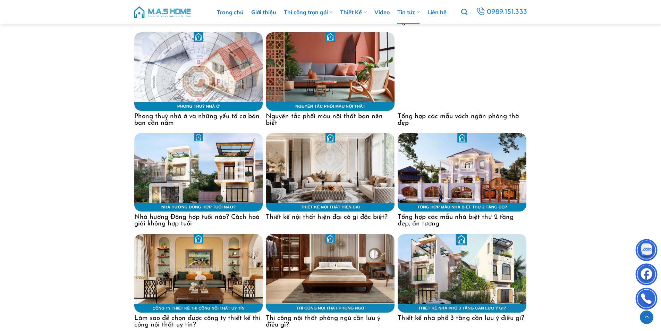
scroll to position [4167, 0]
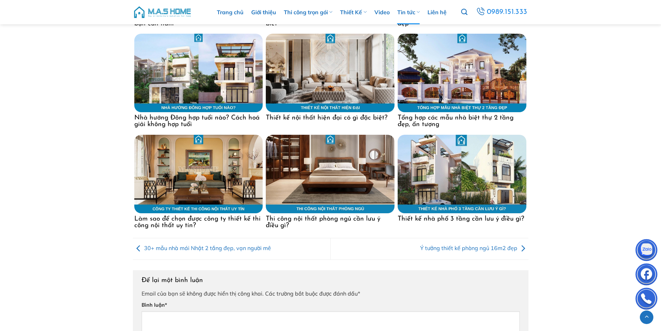
click at [338, 180] on img at bounding box center [330, 174] width 129 height 78
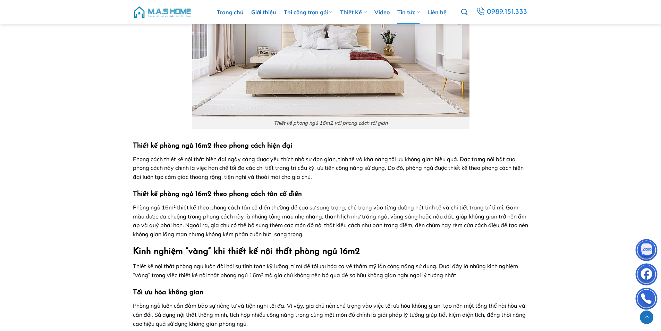
scroll to position [972, 0]
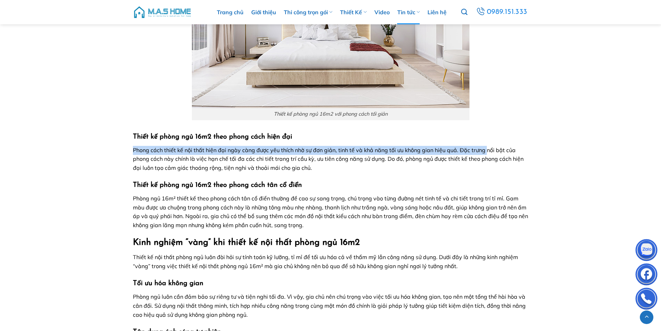
drag, startPoint x: 130, startPoint y: 150, endPoint x: 580, endPoint y: 148, distance: 450.4
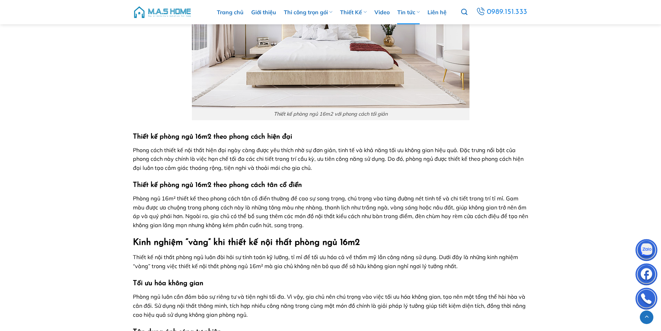
click at [413, 200] on span "Phòng ngủ 16m² thiết kế theo phong cách tân cổ điển thường đề cao sự sang trọng…" at bounding box center [331, 212] width 396 height 34
click at [140, 182] on strong "Thiết kế phòng ngủ 16m2 theo phong cách tân cổ điển" at bounding box center [217, 185] width 169 height 7
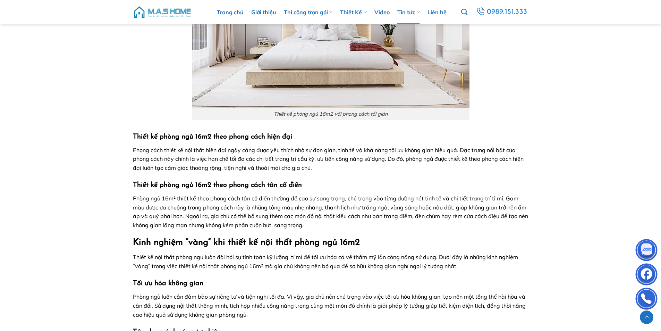
click at [152, 207] on span "Phòng ngủ 16m² thiết kế theo phong cách tân cổ điển thường đề cao sự sang trọng…" at bounding box center [331, 212] width 396 height 34
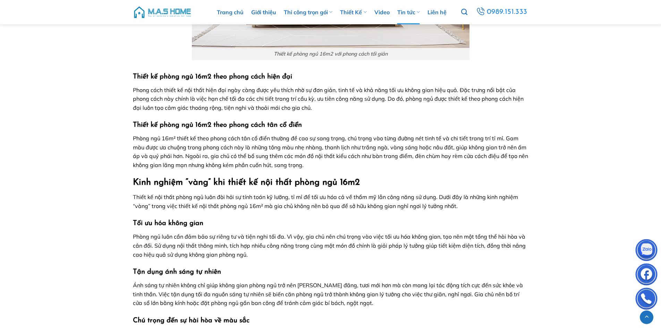
scroll to position [1076, 0]
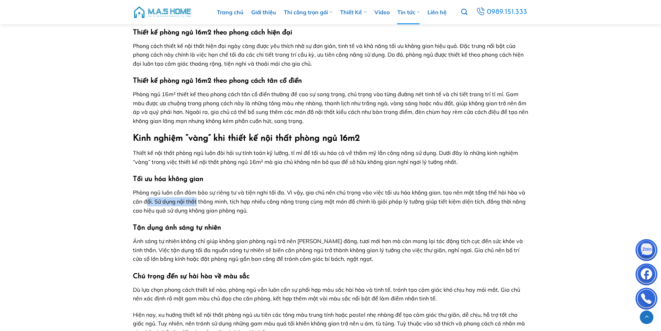
drag, startPoint x: 148, startPoint y: 200, endPoint x: 479, endPoint y: 182, distance: 331.4
click at [274, 200] on span "Phòng ngủ luôn cần đảm bảo sự riêng tư và tiện nghi tối đa. Vì vậy, gia chủ nên…" at bounding box center [329, 201] width 393 height 25
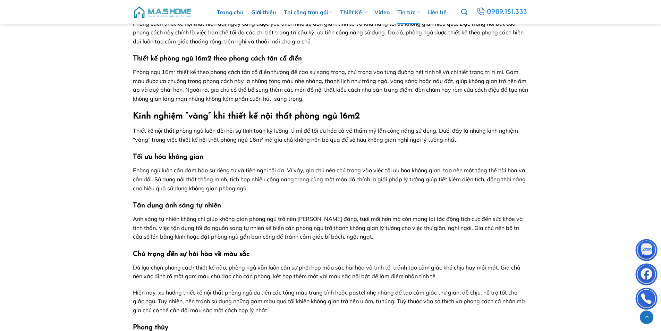
scroll to position [1111, 0]
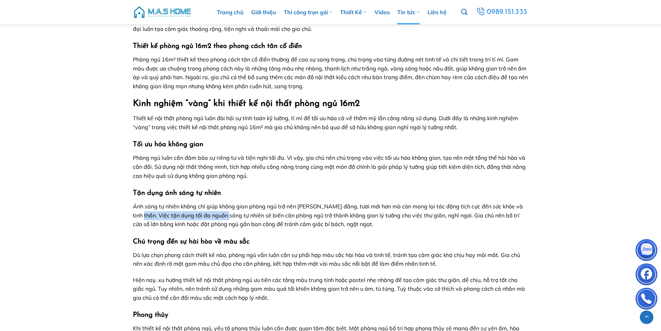
drag, startPoint x: 141, startPoint y: 211, endPoint x: 479, endPoint y: 221, distance: 337.3
click at [389, 221] on p "Ánh sáng tự nhiên không chỉ giúp không gian phòng ngủ trở nên thoáng đãng, tươi…" at bounding box center [331, 215] width 396 height 27
click at [133, 259] on p "Dù lựa chọn phong cách thiết kế nào, phòng ngủ vẫn luôn cần sự phối hợp màu sắc…" at bounding box center [331, 260] width 396 height 18
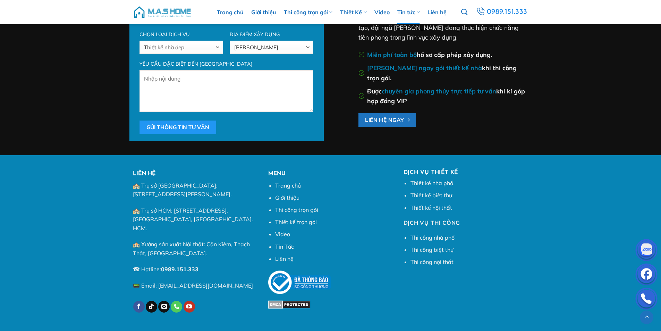
scroll to position [3943, 0]
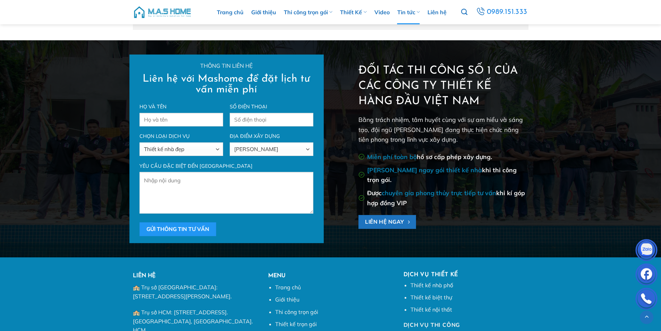
scroll to position [3229, 0]
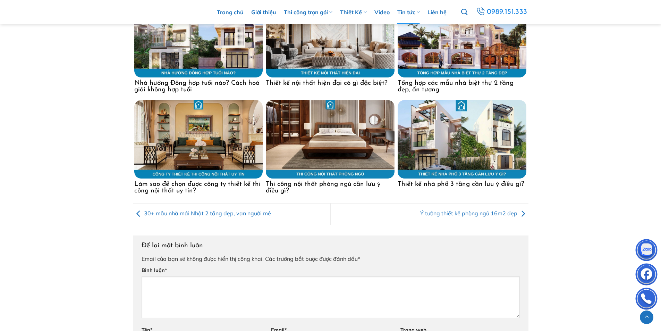
scroll to position [3993, 0]
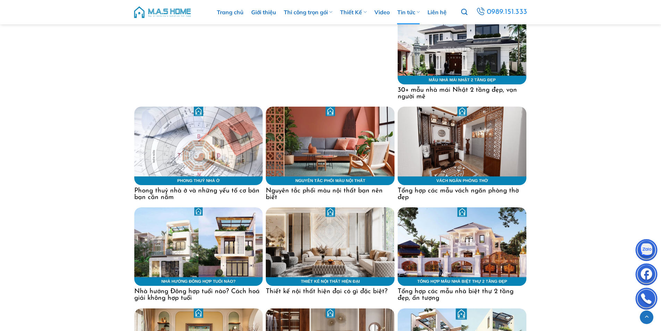
click at [214, 161] on img at bounding box center [198, 146] width 129 height 78
click at [318, 154] on img at bounding box center [330, 146] width 129 height 78
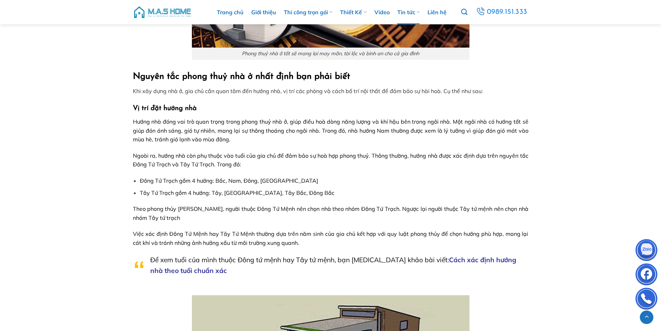
scroll to position [511, 0]
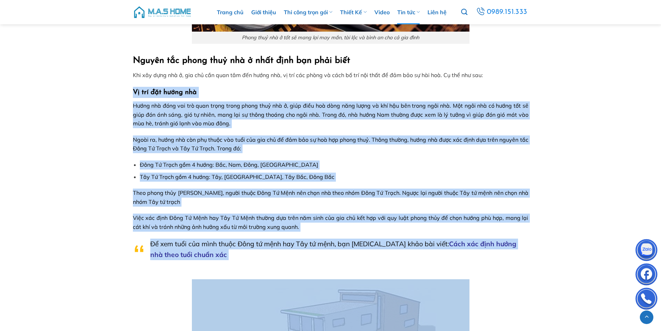
drag, startPoint x: 511, startPoint y: 74, endPoint x: 666, endPoint y: 344, distance: 312.0
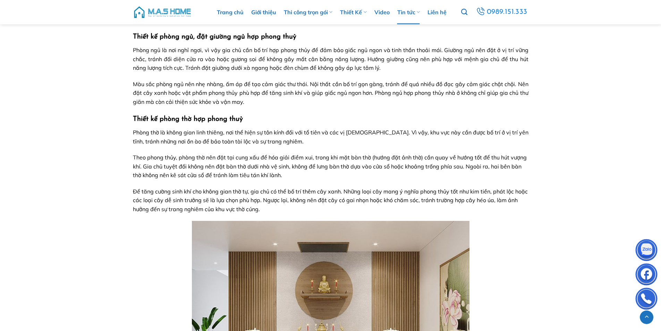
scroll to position [1254, 0]
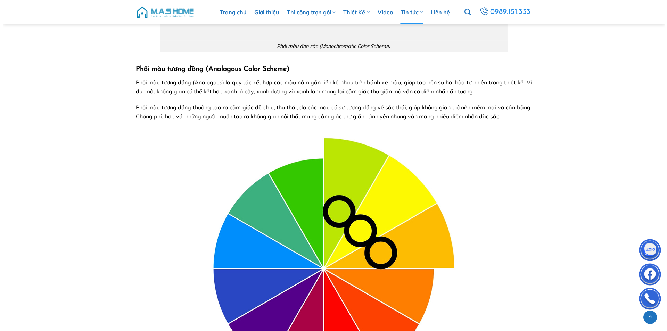
scroll to position [799, 0]
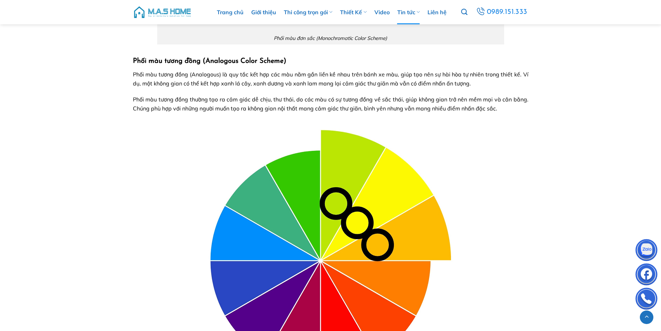
click at [339, 185] on img at bounding box center [330, 250] width 347 height 260
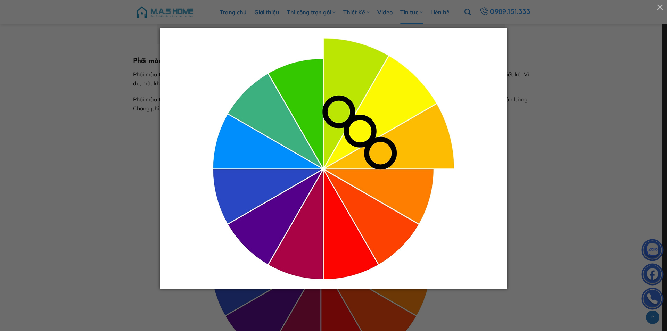
drag, startPoint x: 580, startPoint y: 150, endPoint x: 576, endPoint y: 153, distance: 4.7
click at [580, 150] on div at bounding box center [333, 165] width 667 height 331
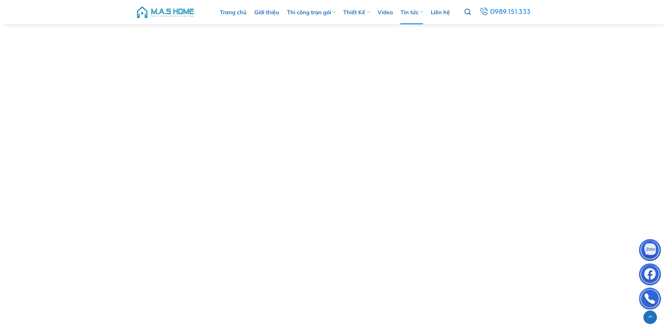
scroll to position [1300, 0]
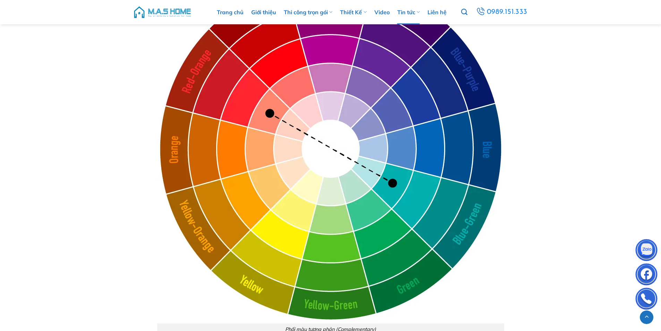
click at [402, 203] on img at bounding box center [330, 149] width 347 height 347
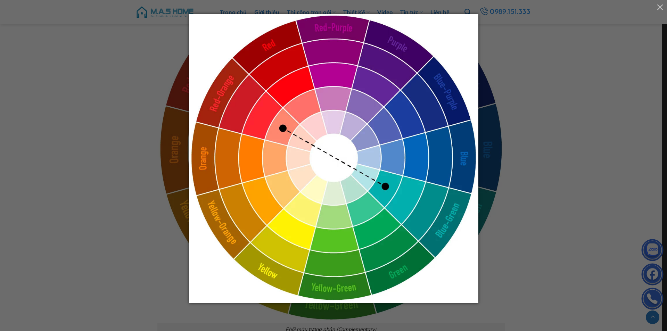
click at [591, 181] on div at bounding box center [333, 165] width 667 height 331
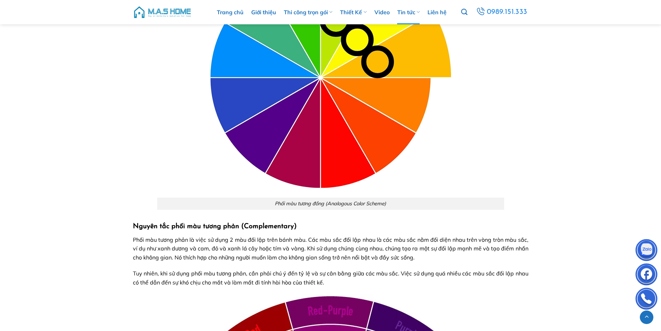
scroll to position [980, 0]
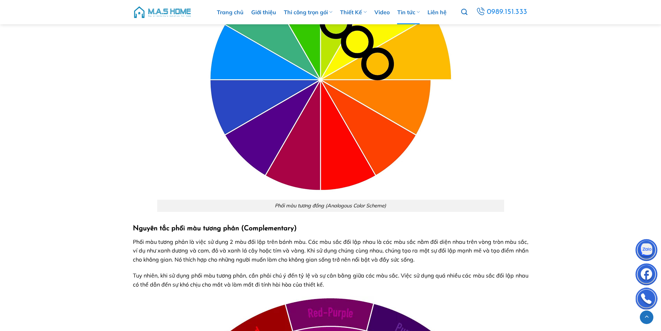
drag, startPoint x: 666, startPoint y: 0, endPoint x: 526, endPoint y: 191, distance: 237.0
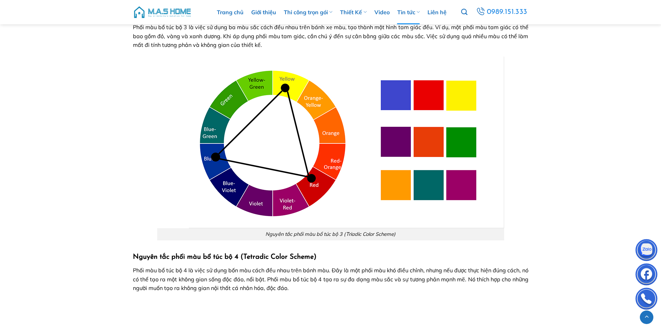
scroll to position [1979, 0]
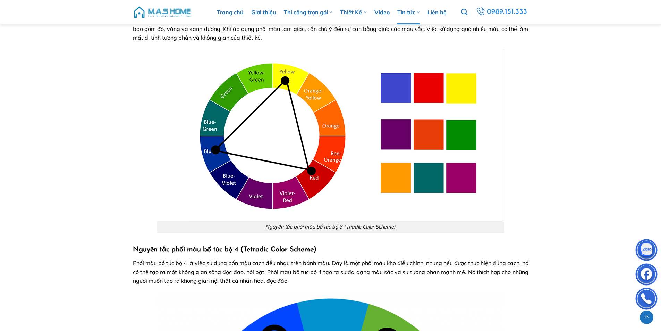
click at [398, 138] on img at bounding box center [330, 135] width 347 height 172
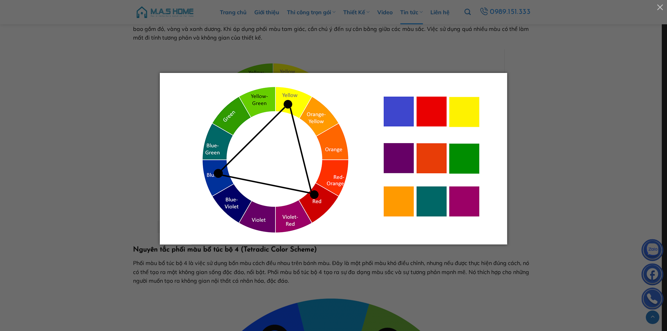
click at [660, 101] on div at bounding box center [333, 165] width 667 height 331
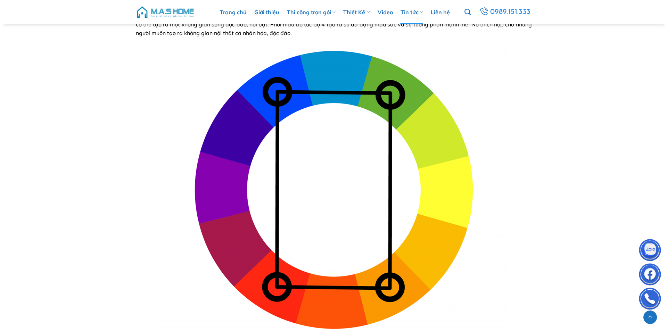
scroll to position [2222, 0]
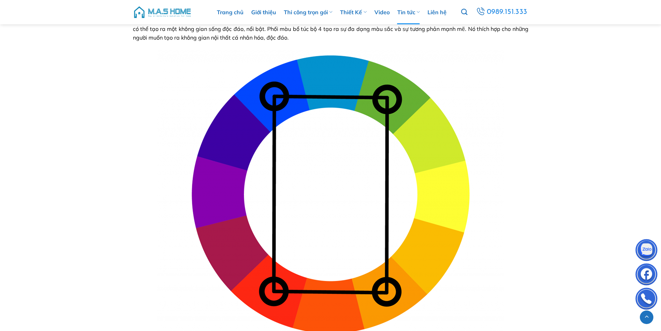
click at [326, 246] on img at bounding box center [330, 195] width 347 height 290
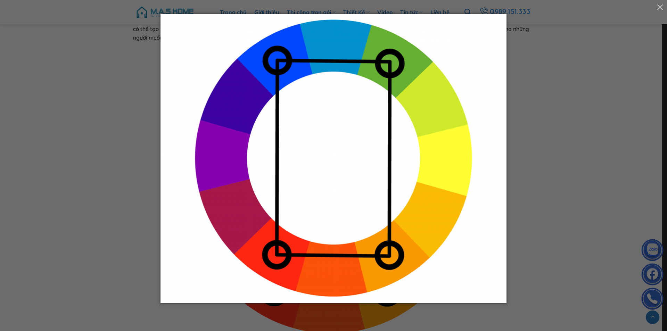
click at [548, 105] on div at bounding box center [333, 165] width 667 height 331
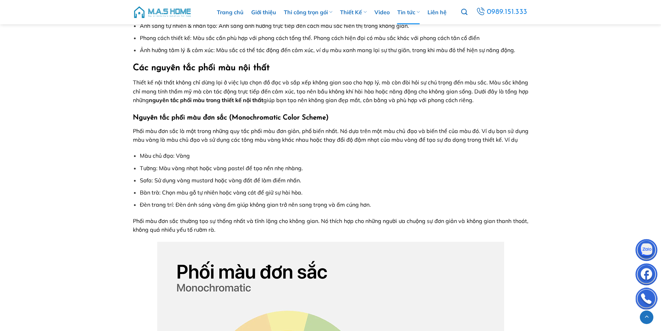
scroll to position [375, 0]
